Goal: Find specific page/section: Find specific page/section

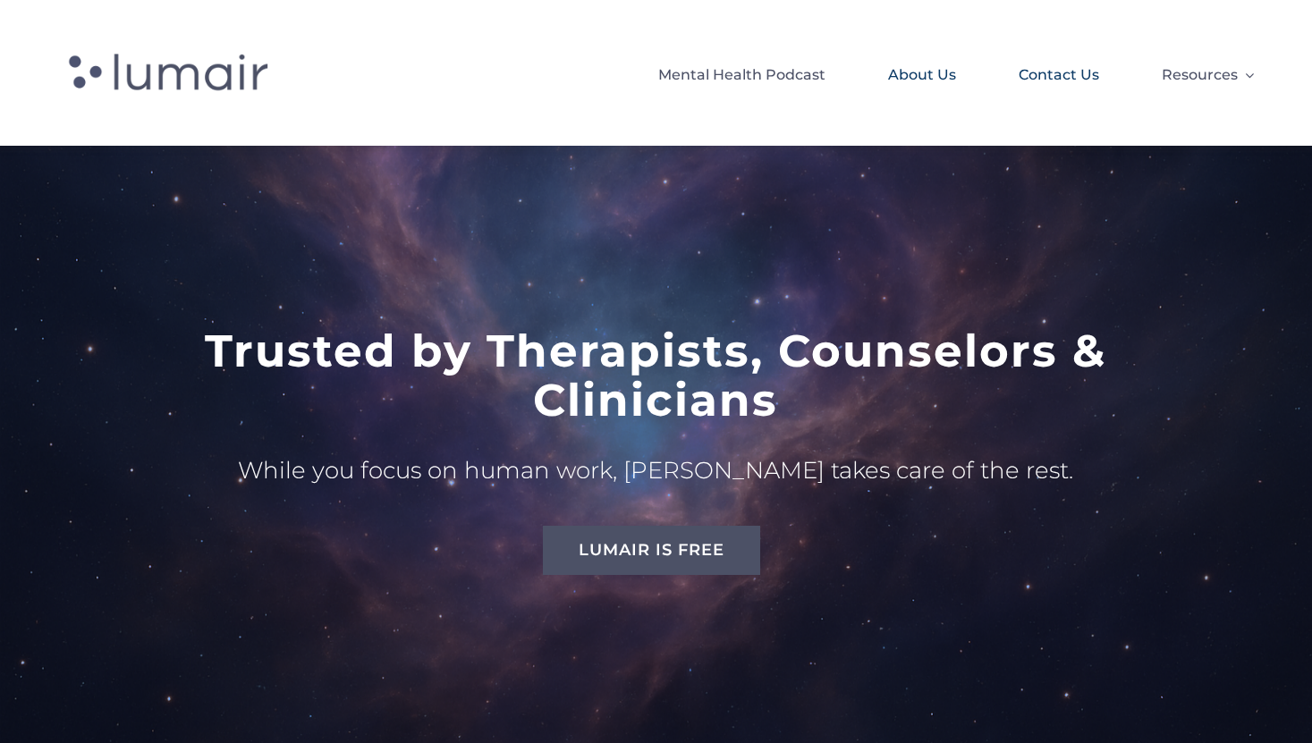
click at [1040, 66] on span "Contact Us" at bounding box center [1059, 75] width 80 height 30
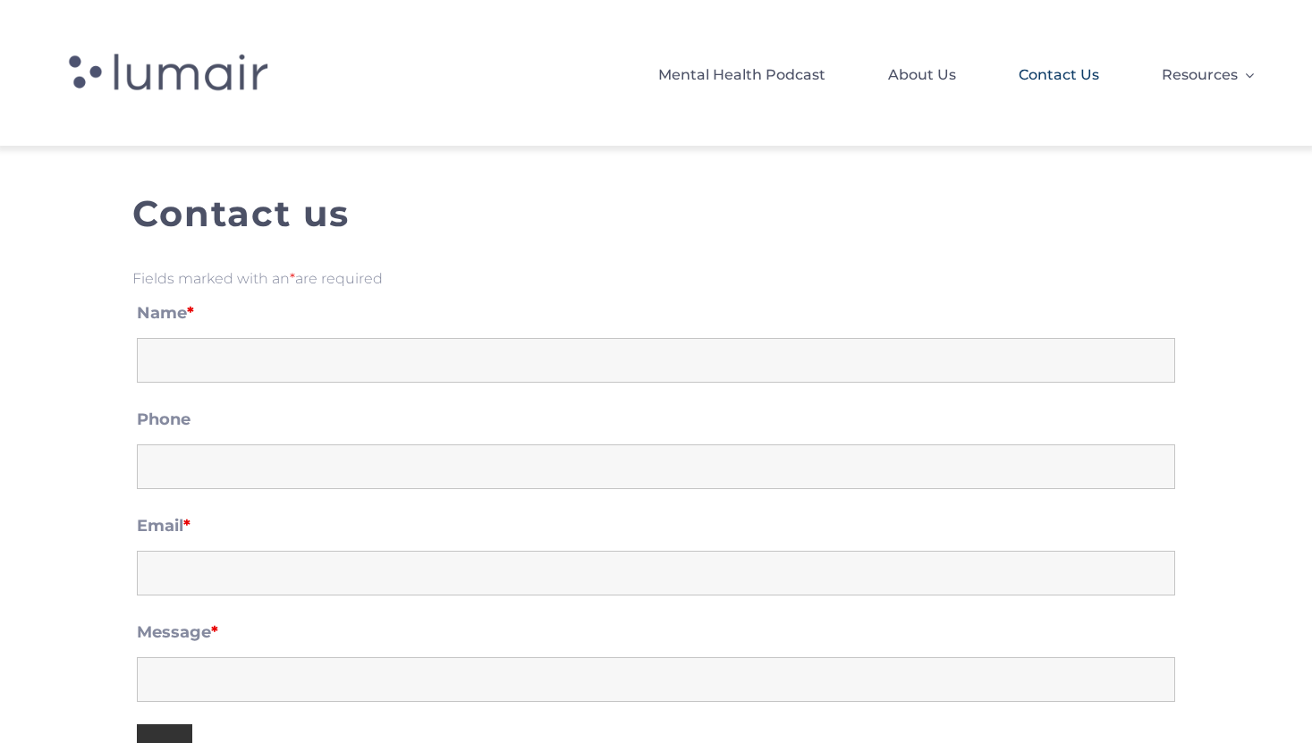
click at [1032, 68] on span "Contact Us" at bounding box center [1059, 75] width 80 height 30
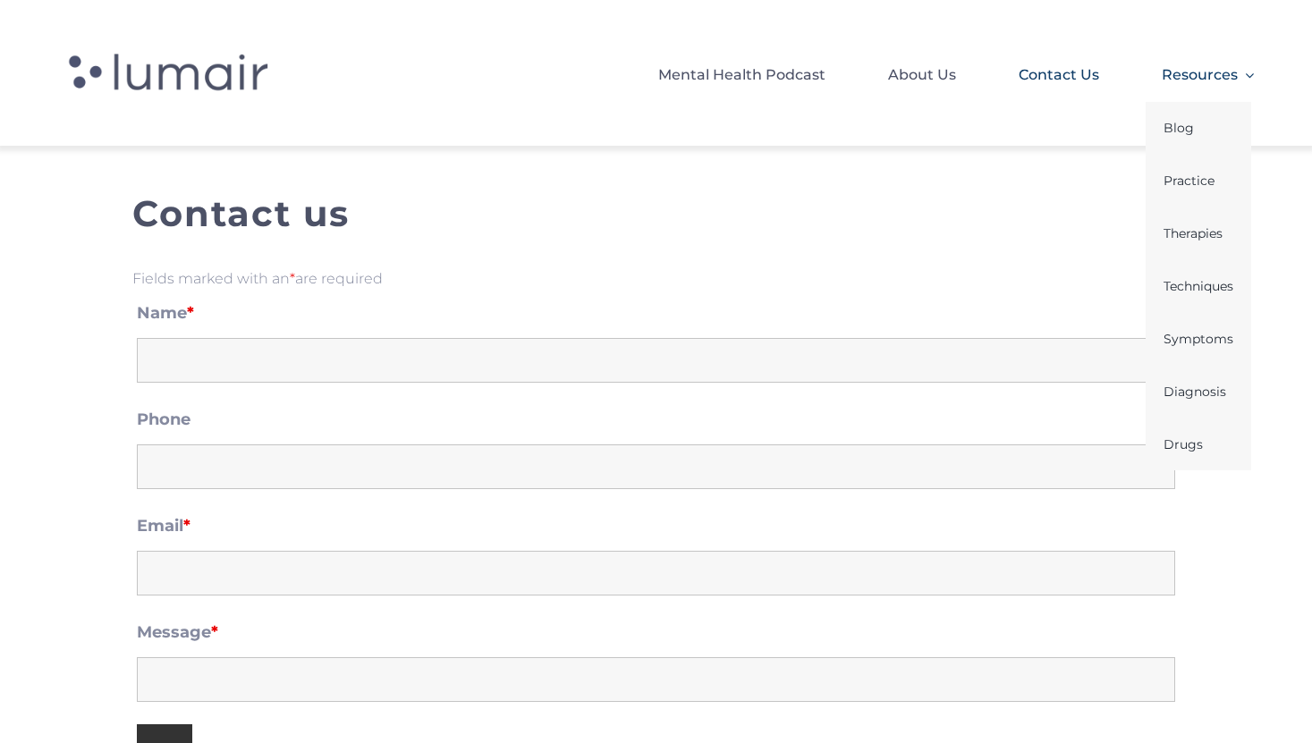
click at [1182, 80] on span "Resources" at bounding box center [1200, 75] width 76 height 30
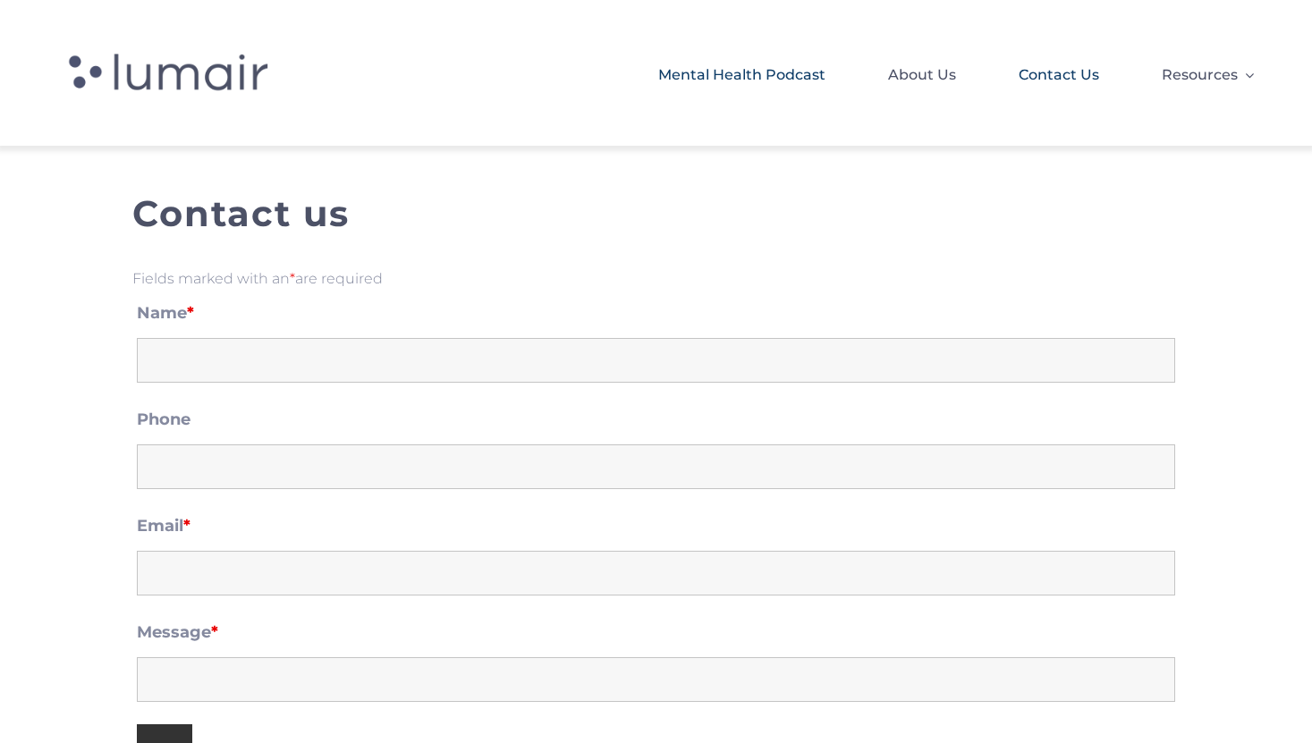
click at [696, 70] on span "Mental Health Podcast" at bounding box center [741, 75] width 167 height 30
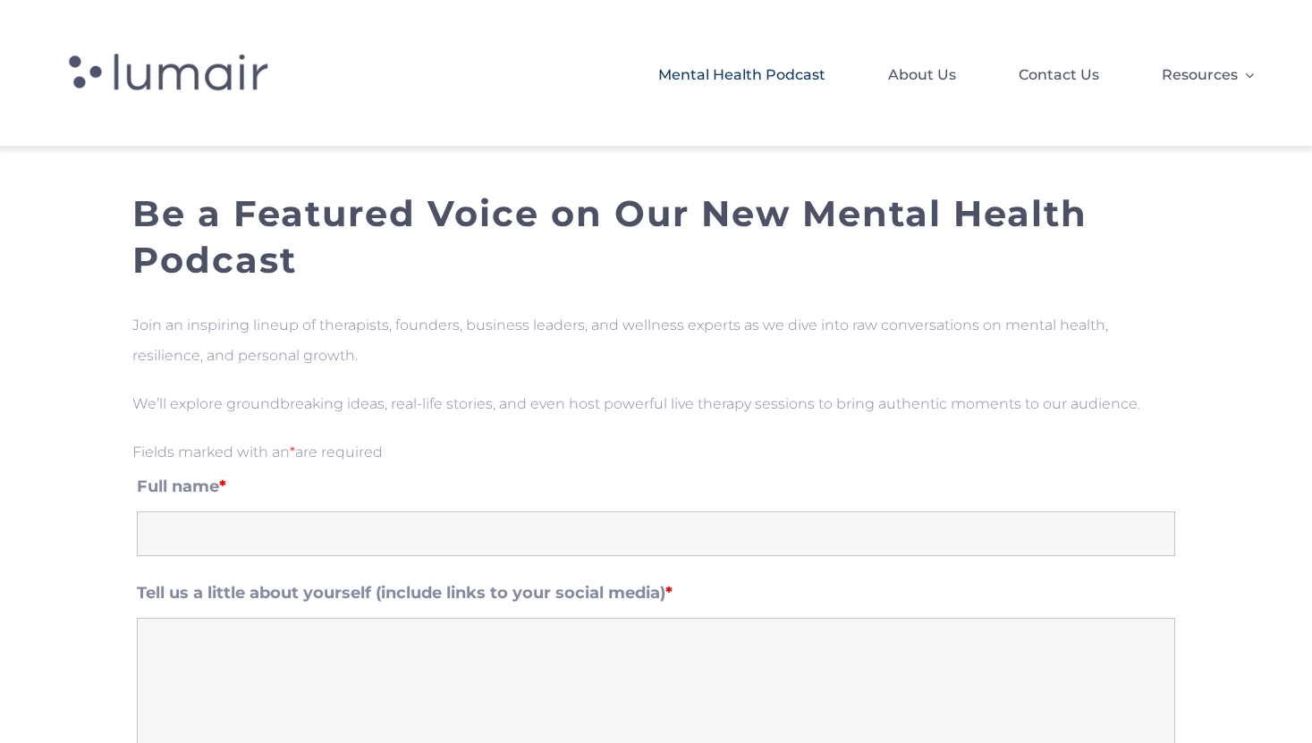
click at [243, 56] on span at bounding box center [207, 73] width 299 height 74
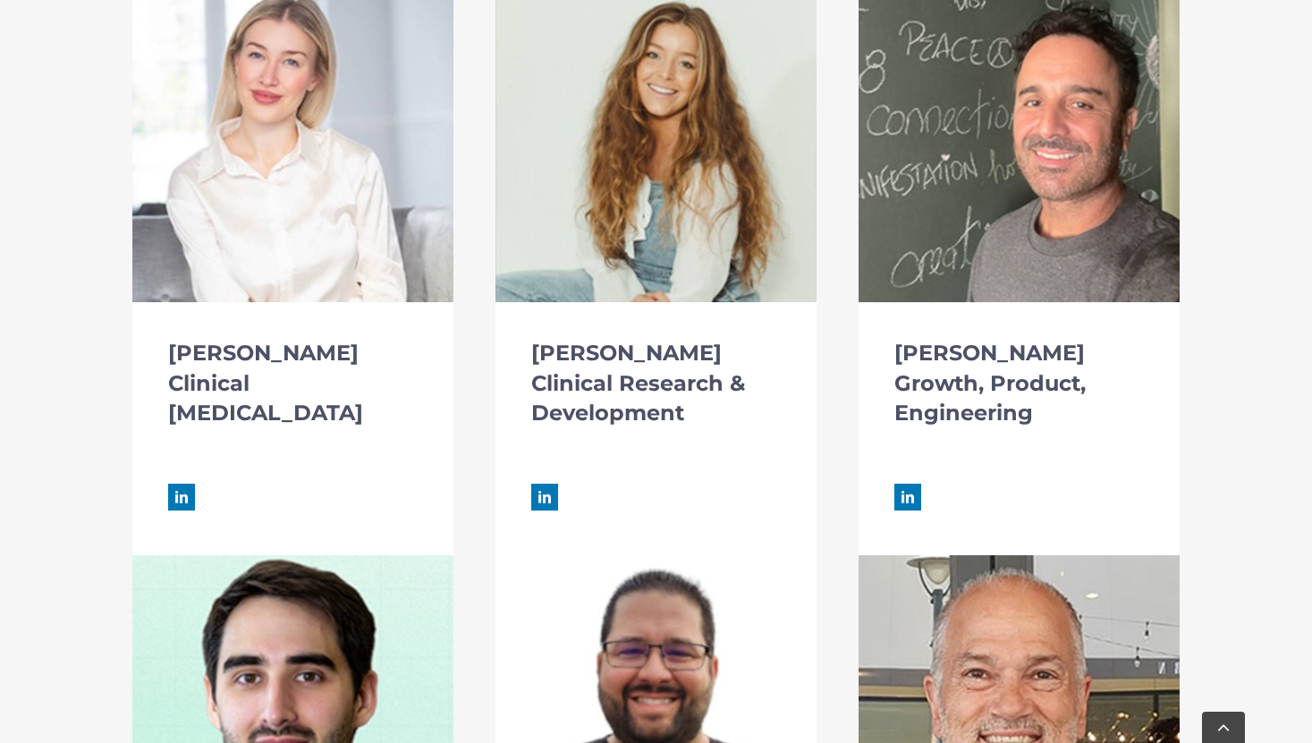
scroll to position [3406, 0]
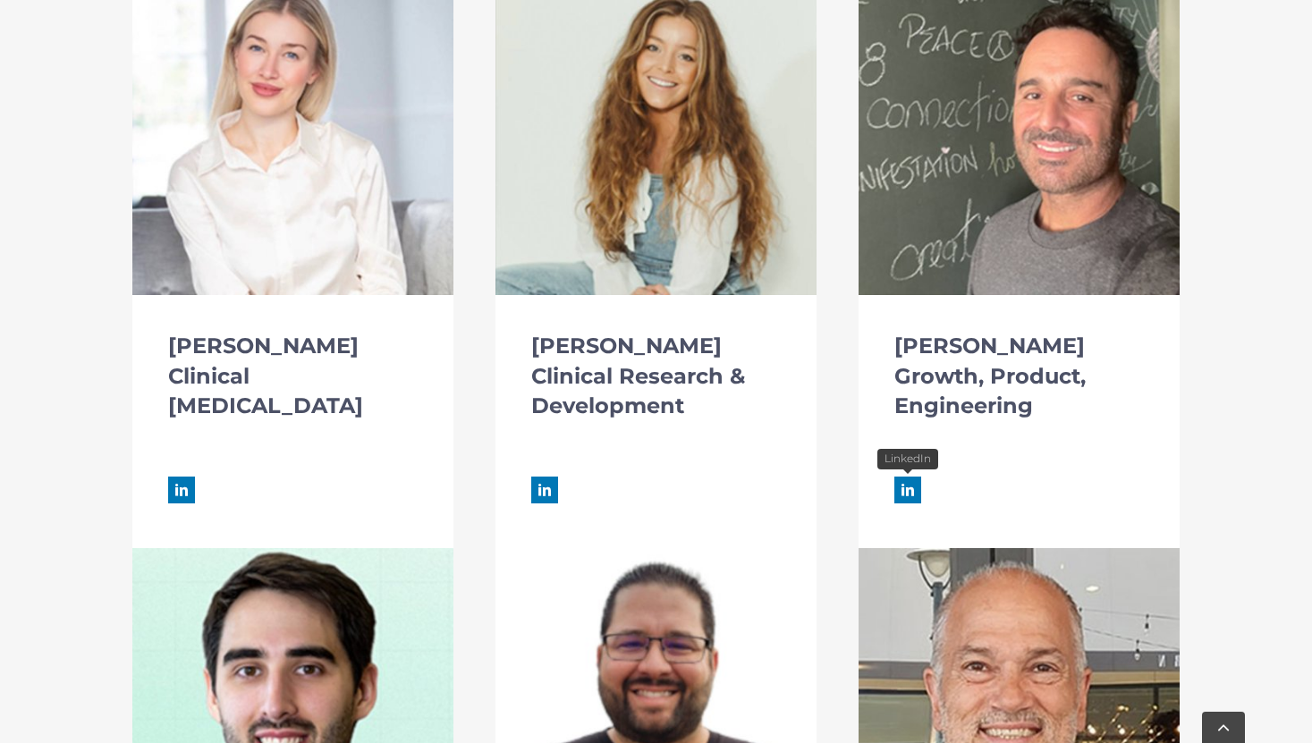
click at [919, 494] on link "fusion-linkedin" at bounding box center [907, 490] width 27 height 27
